Goal: Communication & Community: Answer question/provide support

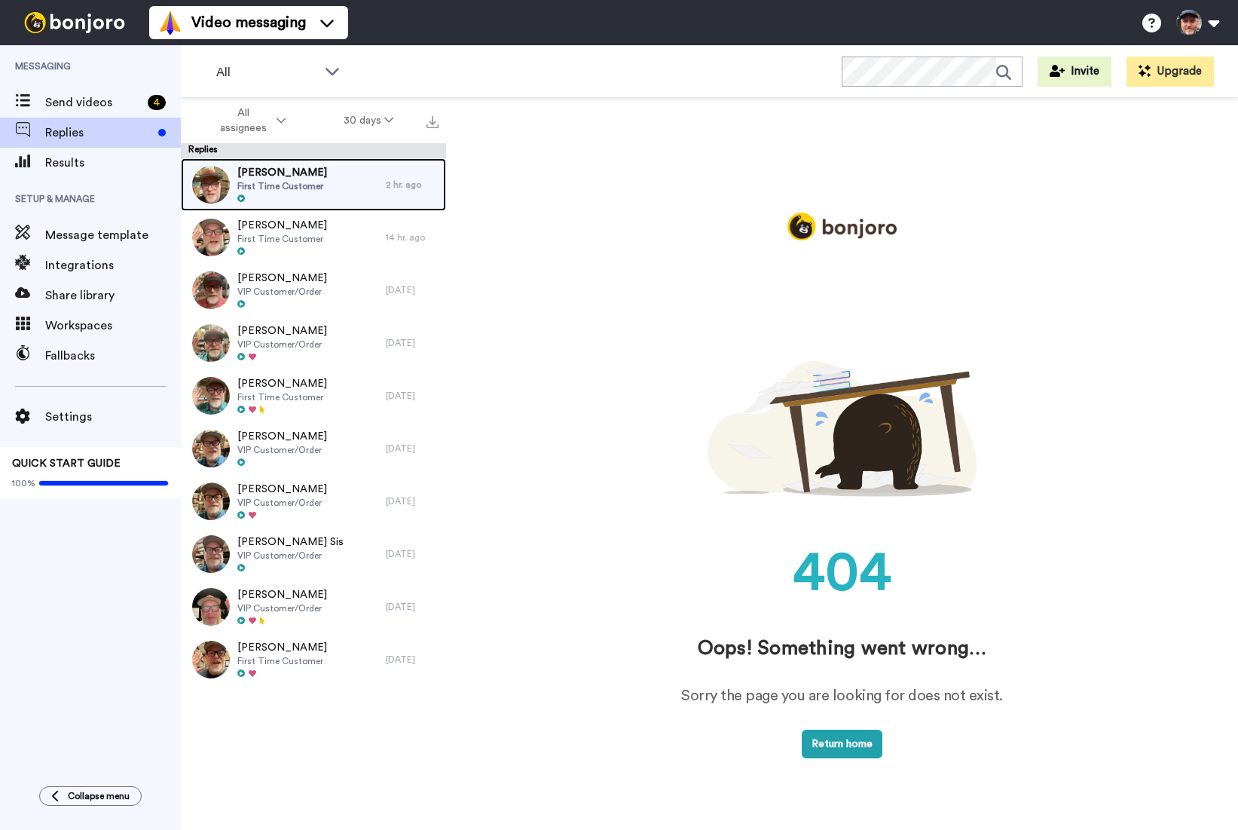
click at [292, 195] on div at bounding box center [282, 199] width 90 height 11
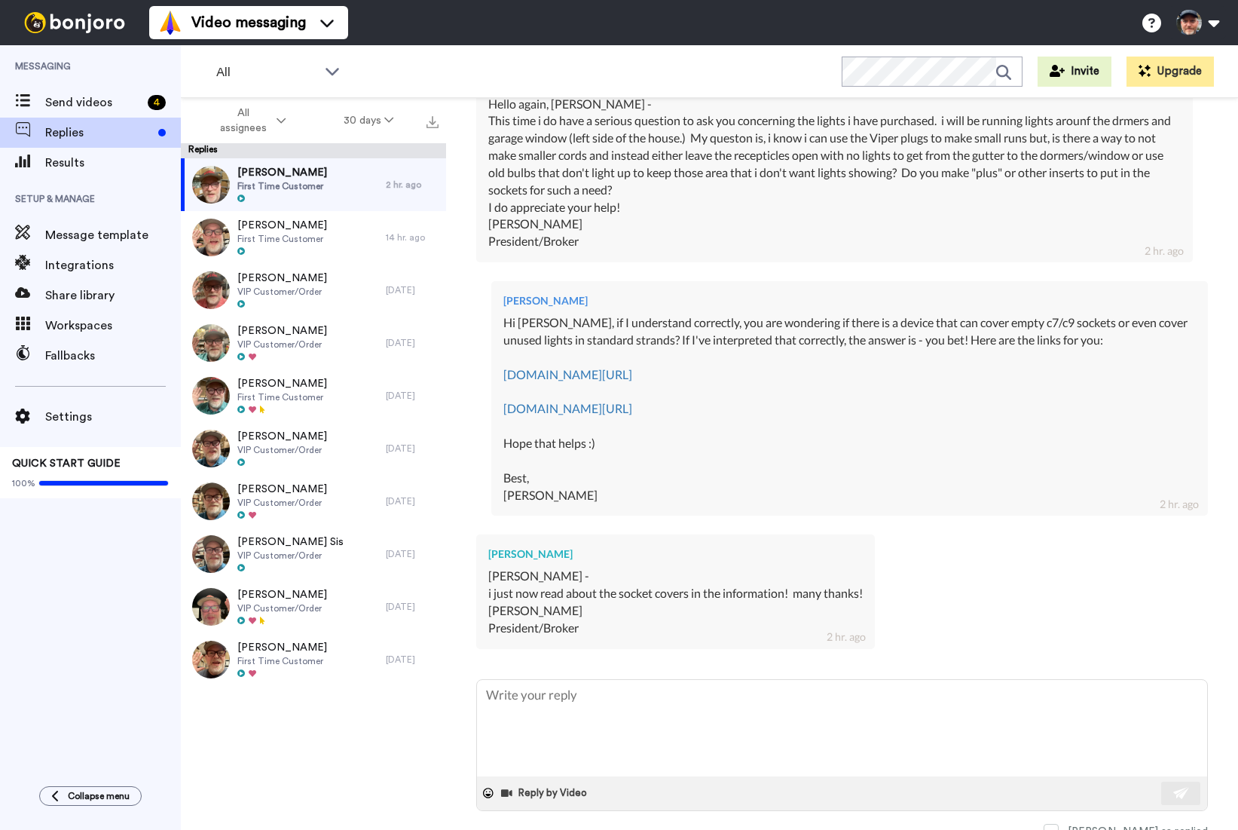
scroll to position [698, 0]
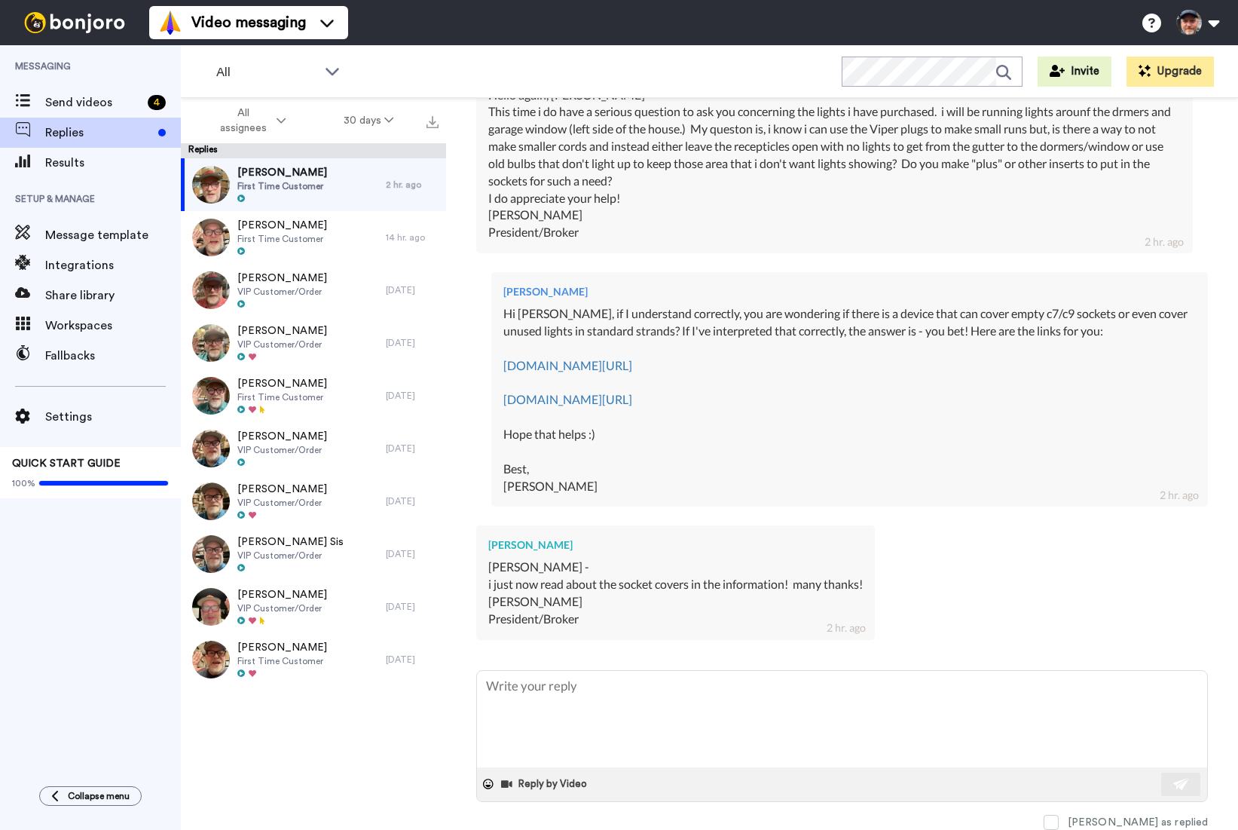
drag, startPoint x: 1111, startPoint y: 821, endPoint x: 1105, endPoint y: 812, distance: 10.2
click at [1059, 820] on span at bounding box center [1051, 822] width 15 height 15
type textarea "x"
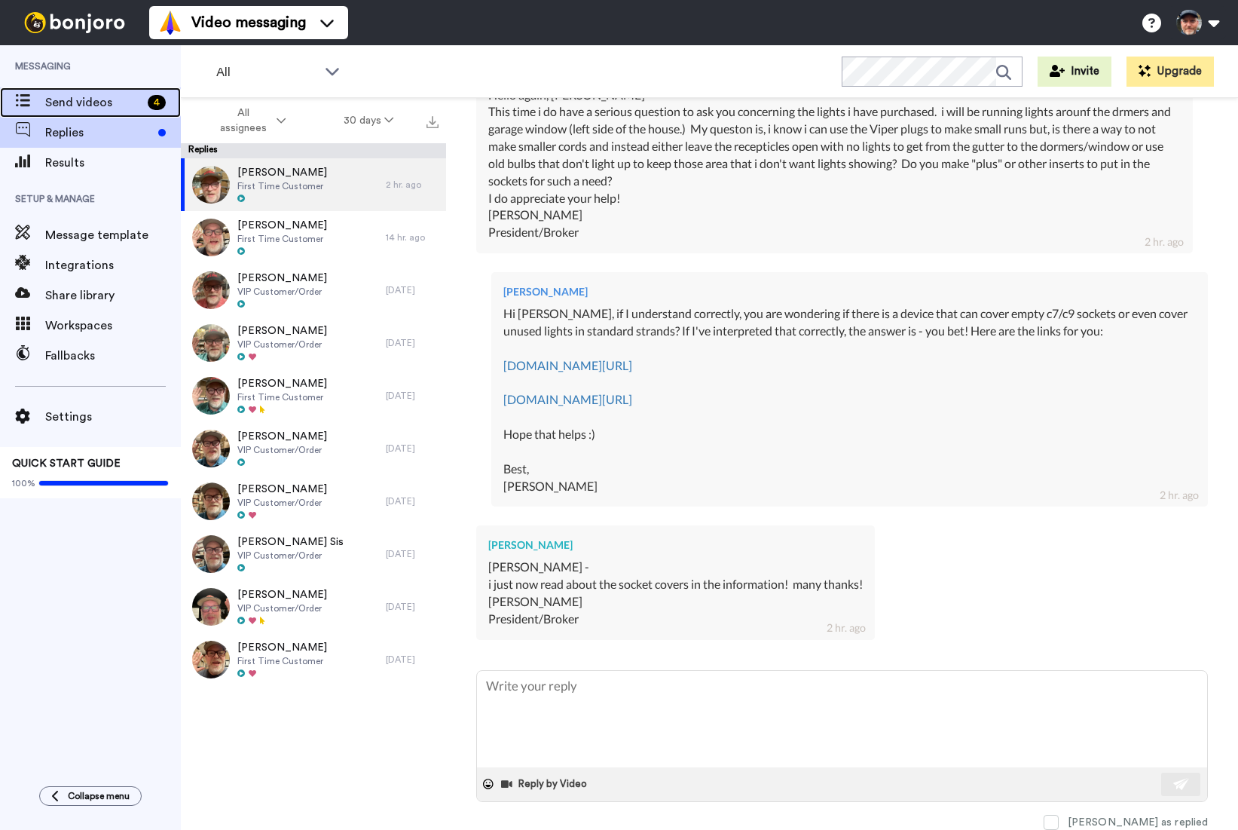
click at [99, 105] on span "Send videos" at bounding box center [93, 102] width 96 height 18
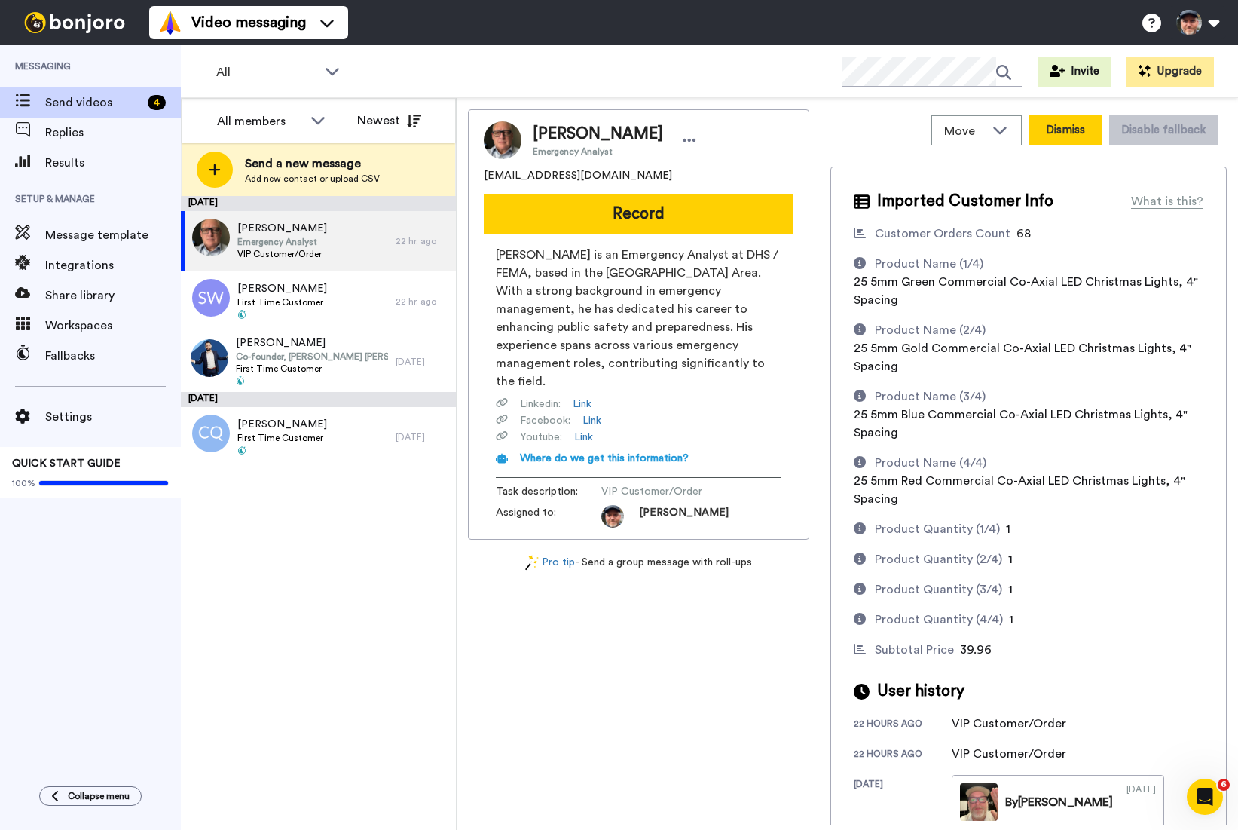
click at [1041, 127] on button "Dismiss" at bounding box center [1065, 130] width 72 height 30
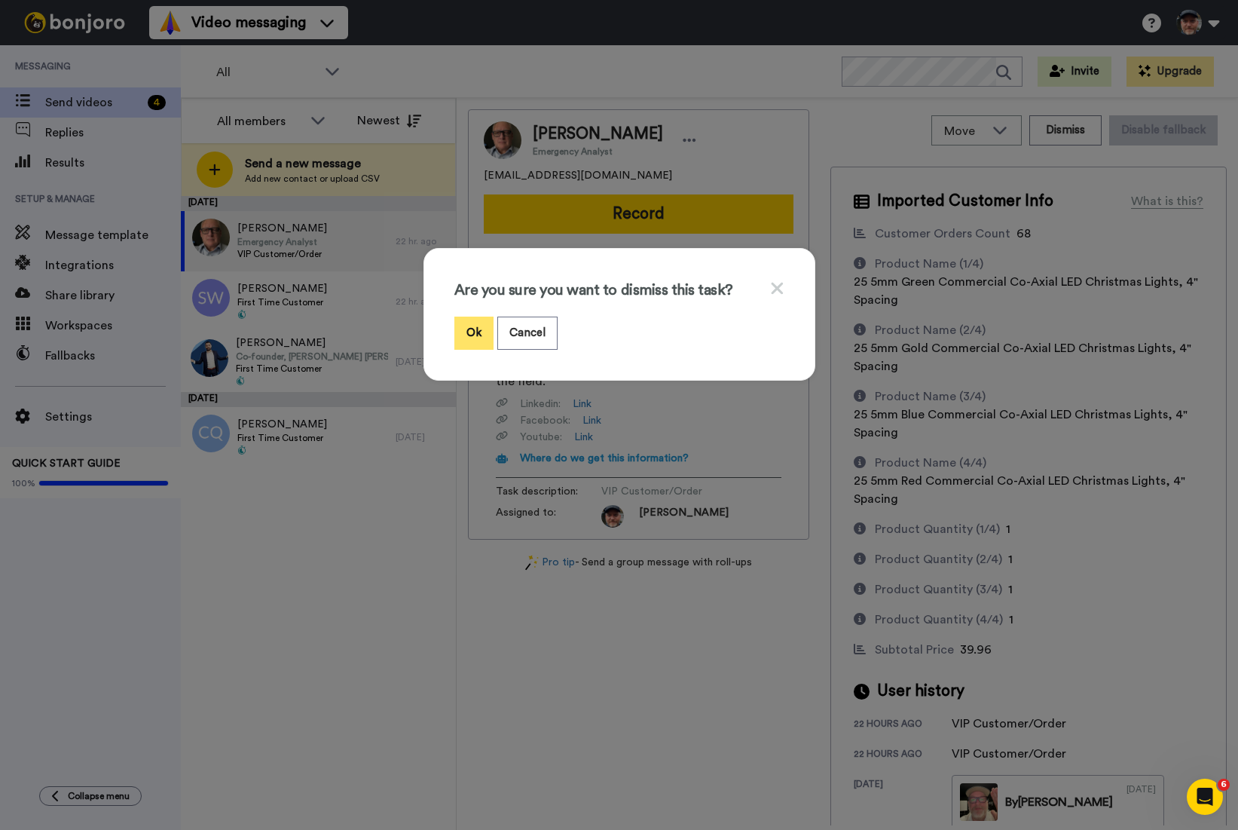
click at [461, 327] on button "Ok" at bounding box center [473, 332] width 39 height 32
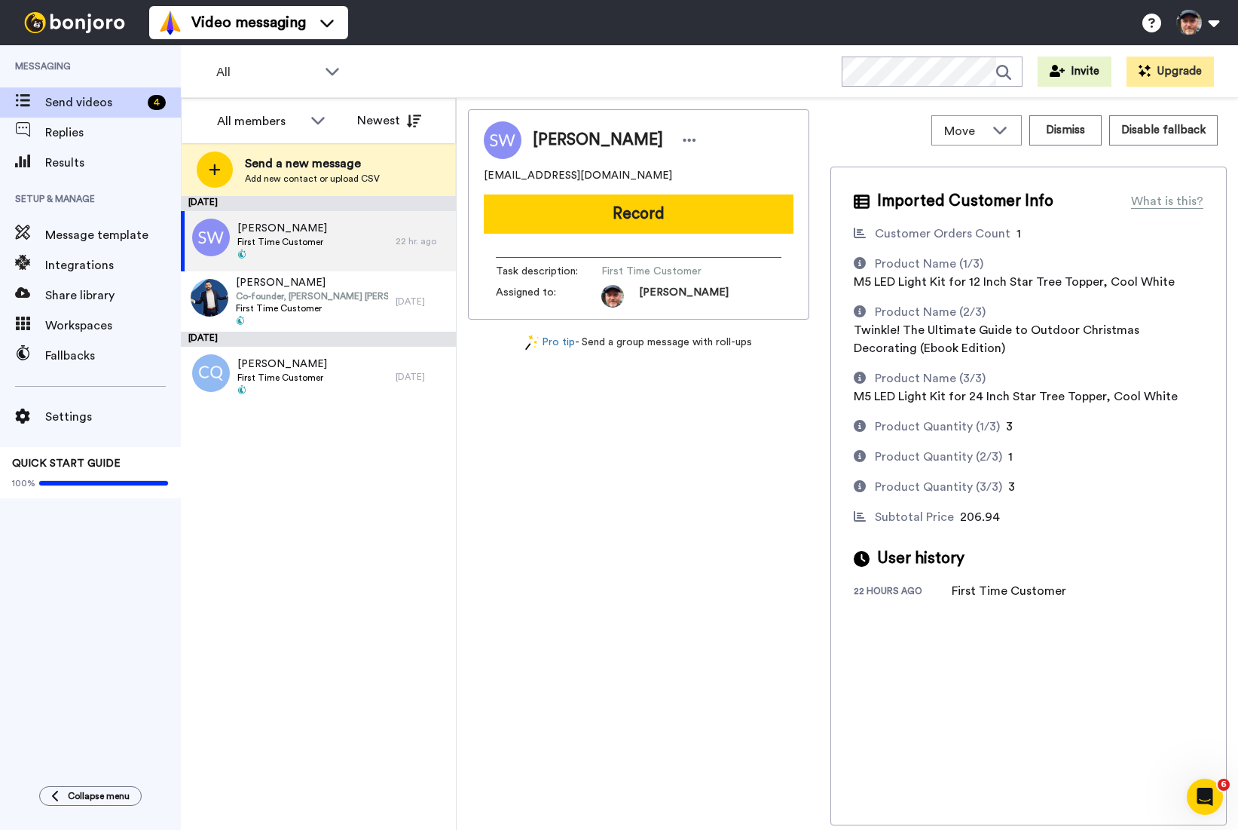
click at [356, 505] on div "[DATE] [PERSON_NAME] First Time Customer 22 hr. ago [PERSON_NAME] Co-founder, […" at bounding box center [318, 513] width 275 height 634
